Goal: Register for event/course

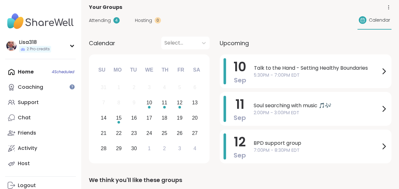
scroll to position [38, 0]
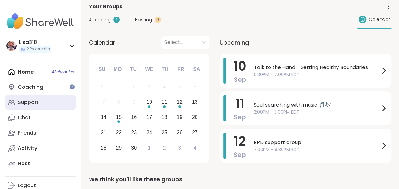
click at [33, 103] on div "Support" at bounding box center [28, 102] width 21 height 7
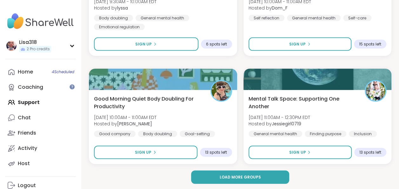
scroll to position [1890, 0]
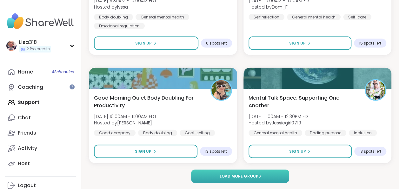
click at [254, 174] on span "Load more groups" at bounding box center [239, 176] width 41 height 6
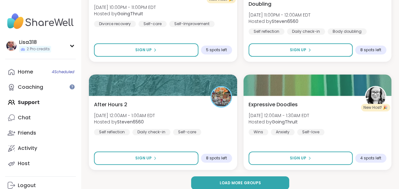
scroll to position [3833, 0]
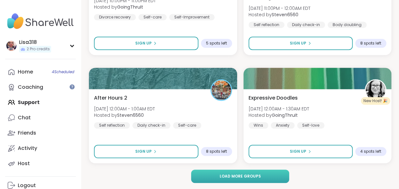
click at [244, 176] on span "Load more groups" at bounding box center [239, 176] width 41 height 6
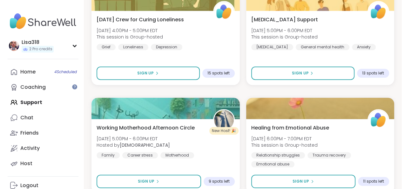
scroll to position [4993, 0]
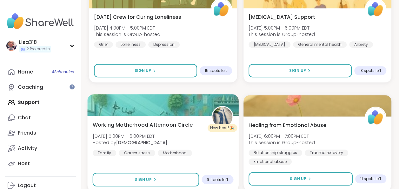
click at [222, 148] on div "Working Motherhood Afternoon Circle [DATE] 5:00PM - 6:00PM EDT Hosted by KarmaK…" at bounding box center [163, 138] width 141 height 35
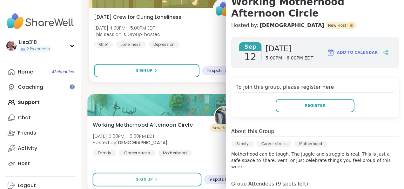
scroll to position [77, 0]
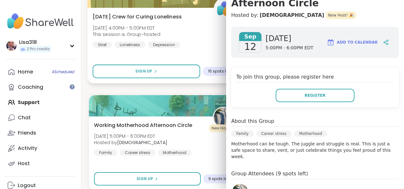
click at [210, 53] on div "[DATE] Crew for Curing Loneliness [DATE] 4:00PM - 5:00PM EDT This session is Gr…" at bounding box center [163, 46] width 153 height 76
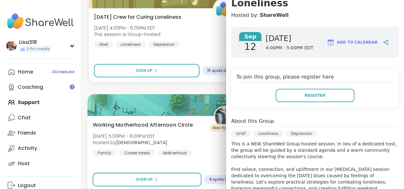
click at [205, 145] on div "Working Motherhood Afternoon Circle [DATE] 5:00PM - 6:00PM EDT Hosted by KarmaK…" at bounding box center [164, 138] width 143 height 35
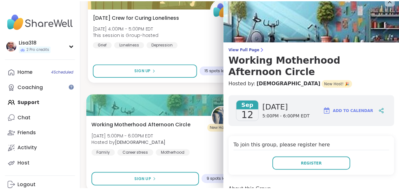
scroll to position [0, 0]
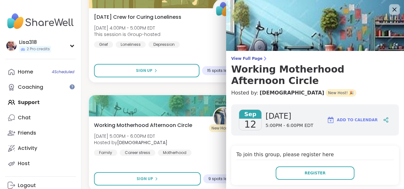
click at [390, 10] on icon at bounding box center [394, 9] width 8 height 8
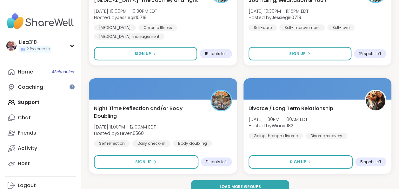
scroll to position [5776, 0]
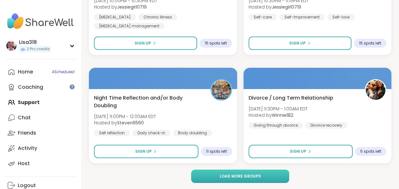
click at [251, 178] on button "Load more groups" at bounding box center [240, 175] width 98 height 13
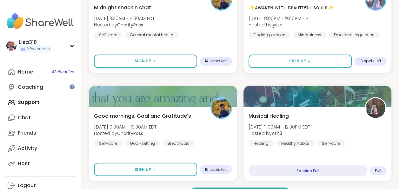
scroll to position [7719, 0]
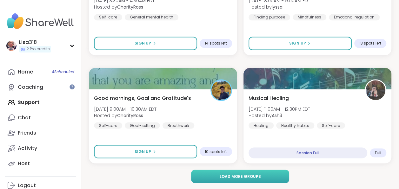
click at [257, 173] on span "Load more groups" at bounding box center [239, 176] width 41 height 6
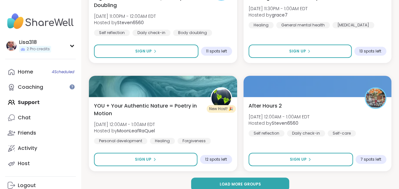
scroll to position [9662, 0]
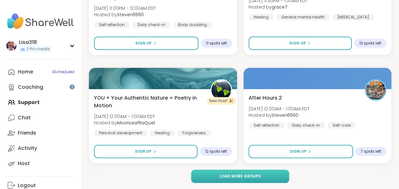
click at [258, 179] on button "Load more groups" at bounding box center [240, 175] width 98 height 13
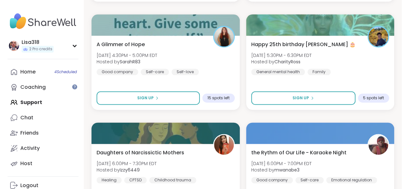
scroll to position [11118, 0]
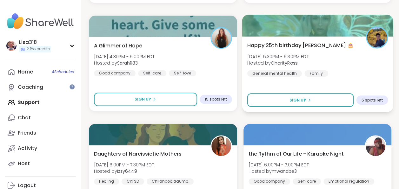
click at [366, 79] on div "Happy 25th birthday Lyssa 🎂 [DATE] 5:30PM - 6:30PM EDT Hosted by CharityRoss Ge…" at bounding box center [317, 74] width 151 height 76
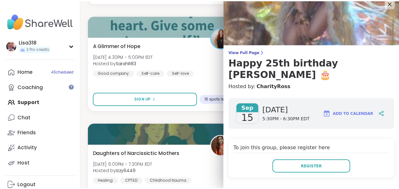
scroll to position [0, 0]
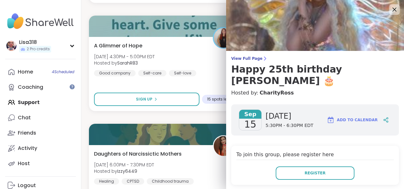
click at [390, 13] on icon at bounding box center [394, 9] width 8 height 8
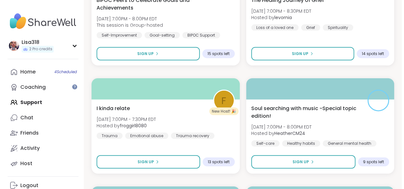
scroll to position [11496, 0]
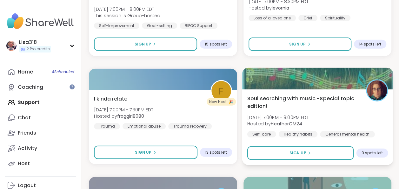
click at [345, 114] on div "Soul searching with music -Special topic edition! [DATE] 7:00PM - 8:00PM EDT Ho…" at bounding box center [317, 115] width 141 height 43
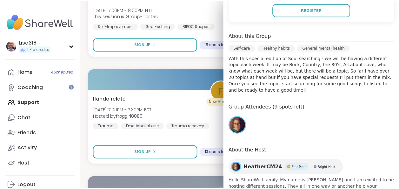
scroll to position [0, 0]
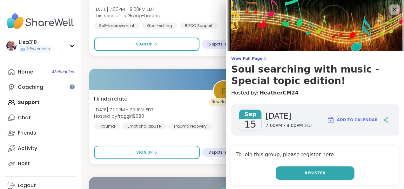
click at [280, 175] on button "Register" at bounding box center [315, 172] width 79 height 13
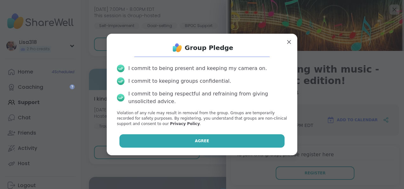
click at [262, 141] on button "Agree" at bounding box center [201, 140] width 165 height 13
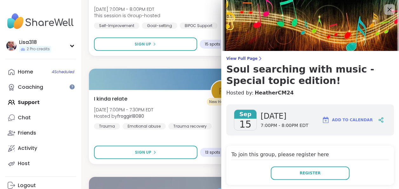
click at [385, 12] on icon at bounding box center [389, 9] width 8 height 8
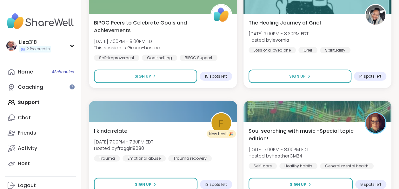
scroll to position [11464, 0]
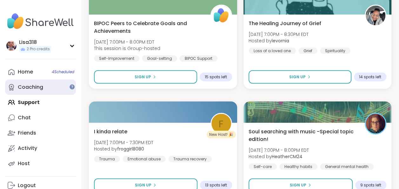
click at [35, 91] on link "Coaching" at bounding box center [40, 86] width 71 height 15
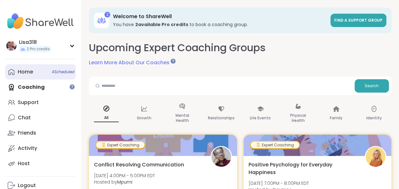
click at [66, 70] on span "4 Scheduled" at bounding box center [63, 71] width 23 height 5
